Goal: Ask a question

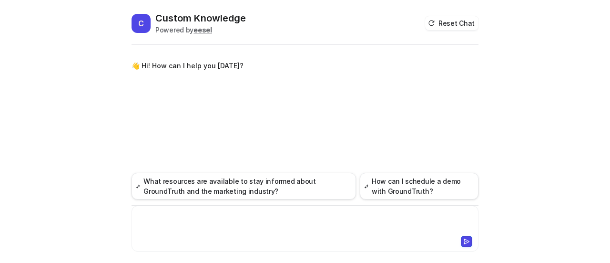
click at [237, 217] on div at bounding box center [305, 223] width 343 height 22
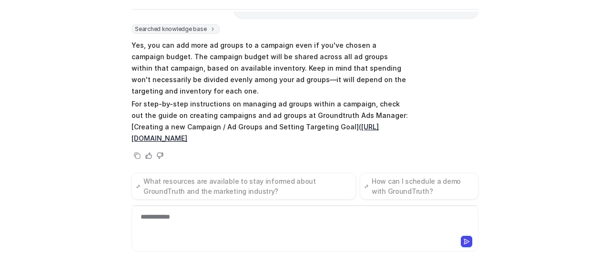
scroll to position [49, 0]
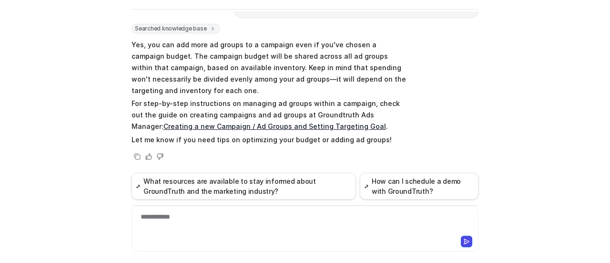
click at [370, 122] on link "Creating a new Campaign / Ad Groups and Setting Targeting Goal" at bounding box center [274, 126] width 223 height 8
